Goal: Information Seeking & Learning: Learn about a topic

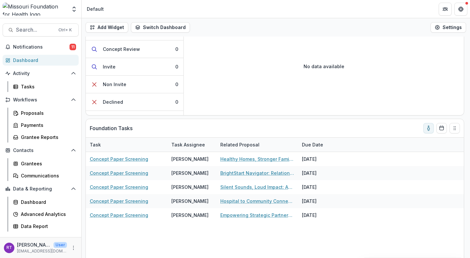
scroll to position [75, 0]
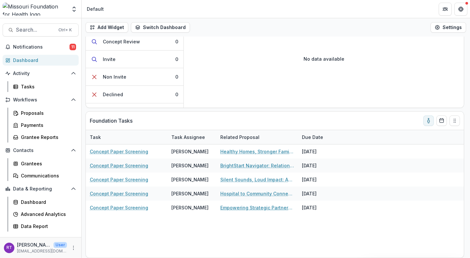
click at [250, 207] on link "Empowering Strategic Partnerships to Advocate for Common Issues of Concern" at bounding box center [257, 207] width 74 height 7
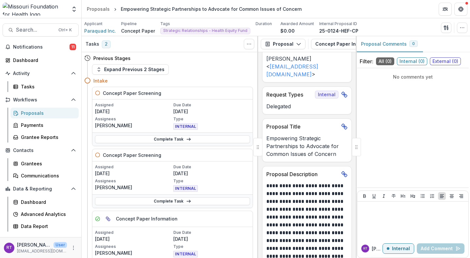
scroll to position [74, 0]
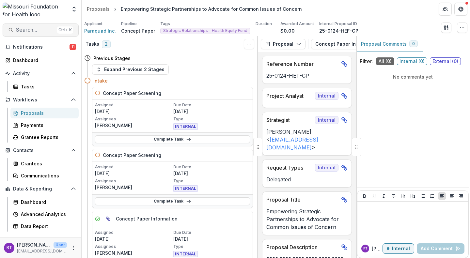
click at [40, 28] on span "Search..." at bounding box center [35, 30] width 38 height 6
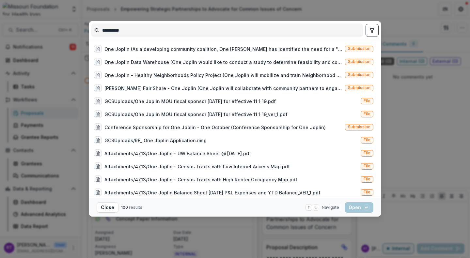
type input "**********"
click at [373, 30] on icon "toggle filters" at bounding box center [371, 30] width 5 height 5
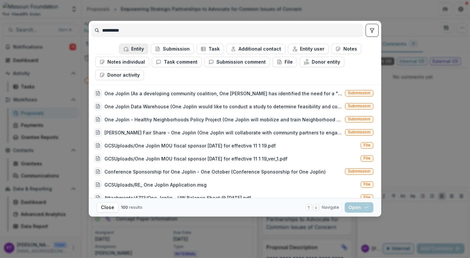
click at [143, 51] on button "Entity" at bounding box center [133, 49] width 29 height 10
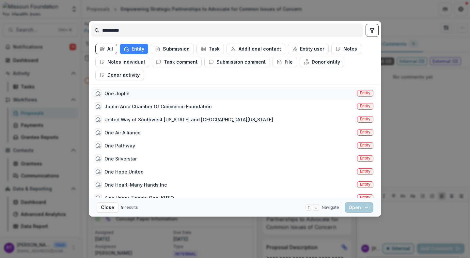
click at [194, 98] on div "One Joplin Entity" at bounding box center [233, 93] width 284 height 13
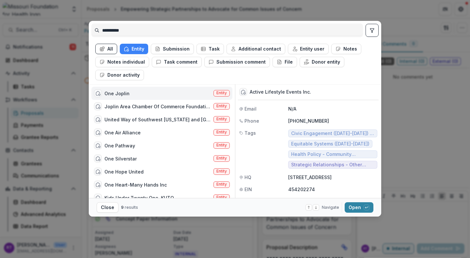
scroll to position [54, 0]
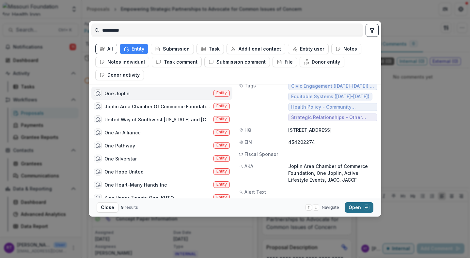
click at [354, 206] on button "Open with enter key" at bounding box center [358, 207] width 29 height 10
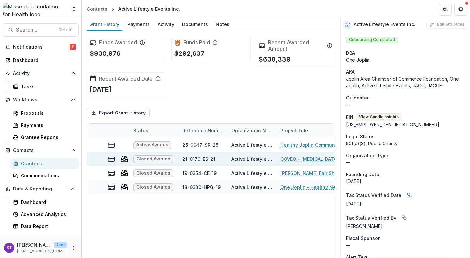
scroll to position [0, 134]
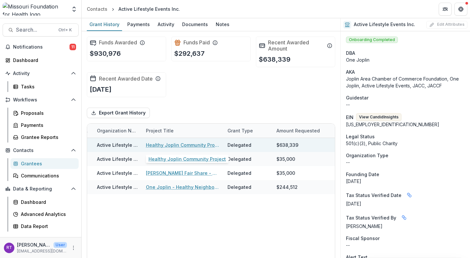
click at [191, 143] on link "Healthy Joplin Community Project" at bounding box center [183, 145] width 74 height 7
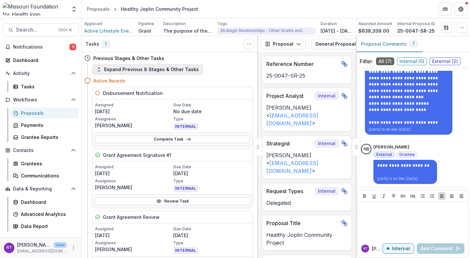
click at [176, 71] on button "Expand Previous 8 Stages & Other Tasks" at bounding box center [147, 69] width 111 height 10
